Goal: Navigation & Orientation: Find specific page/section

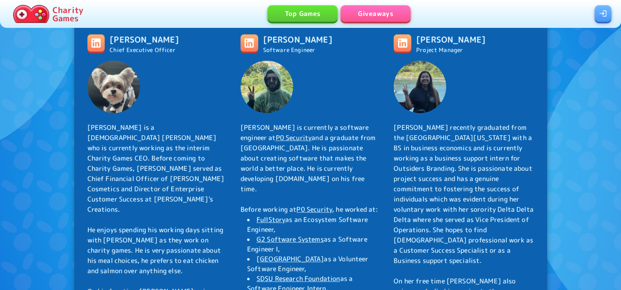
scroll to position [231, 0]
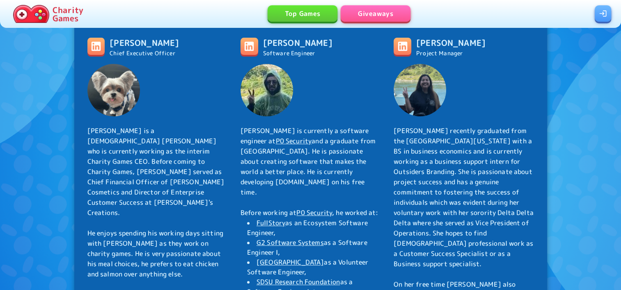
click at [304, 15] on link "Top Games" at bounding box center [303, 13] width 70 height 16
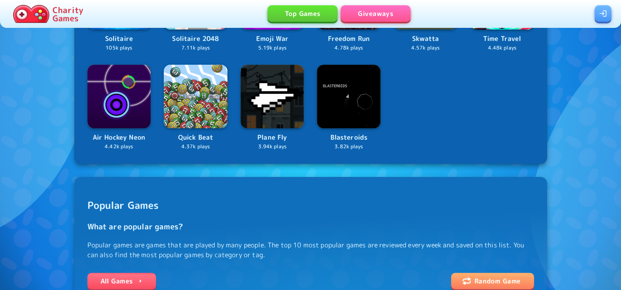
scroll to position [164, 0]
